Goal: Find specific page/section: Find specific page/section

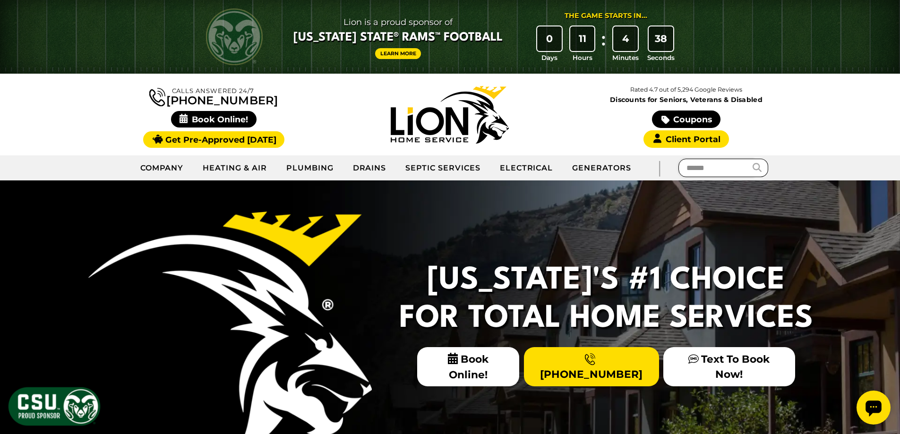
click at [695, 174] on input "text" at bounding box center [716, 168] width 75 height 18
type input "****"
click at [756, 167] on icon "submit" at bounding box center [757, 167] width 9 height 9
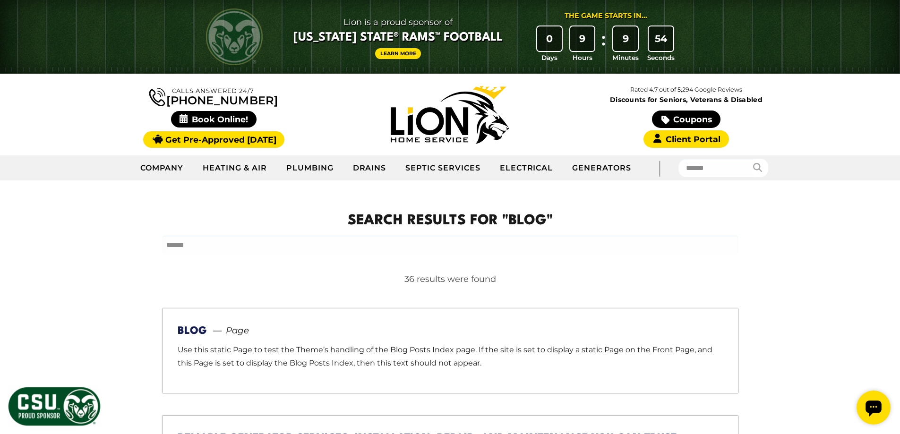
click at [336, 346] on p "Use this static Page to test the Theme’s handling of the Blog Posts Index page.…" at bounding box center [450, 357] width 545 height 27
click at [205, 331] on link "Blog" at bounding box center [192, 331] width 29 height 10
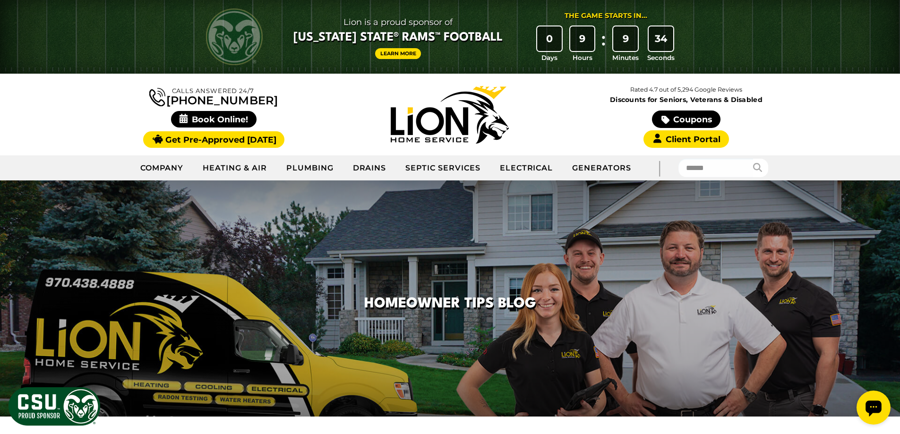
click at [427, 111] on img at bounding box center [450, 115] width 118 height 58
